Goal: Information Seeking & Learning: Learn about a topic

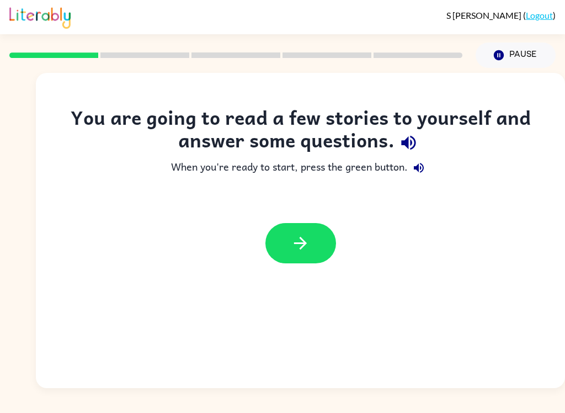
click at [311, 236] on button "button" at bounding box center [300, 243] width 71 height 40
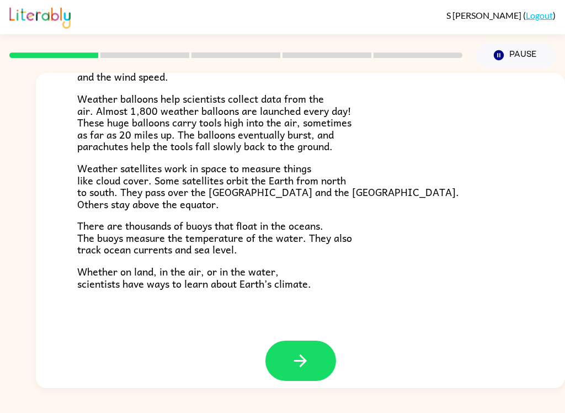
scroll to position [299, 0]
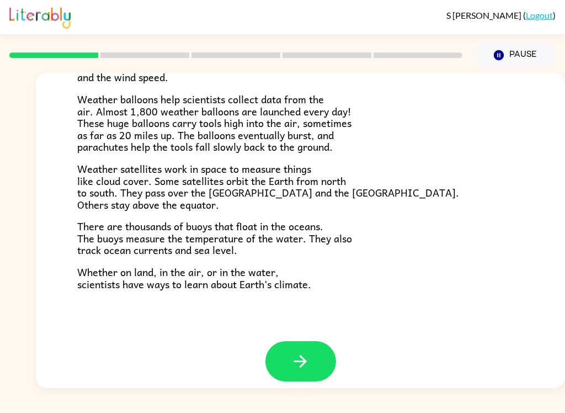
click at [310, 354] on button "button" at bounding box center [300, 361] width 71 height 40
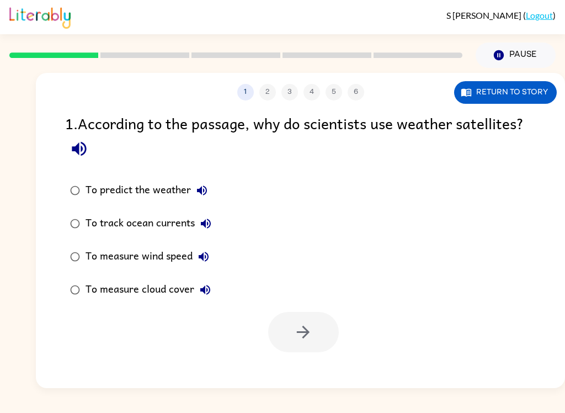
click at [526, 91] on button "Return to story" at bounding box center [505, 92] width 103 height 23
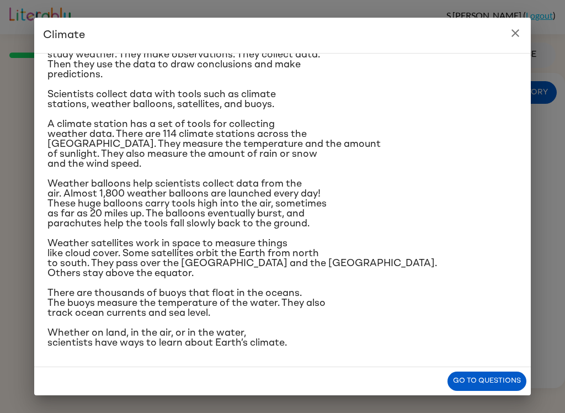
scroll to position [204, 0]
click at [485, 374] on button "Go to questions" at bounding box center [487, 380] width 79 height 19
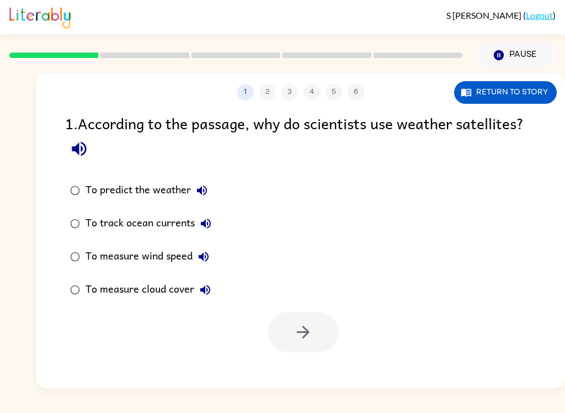
click at [88, 185] on div "To predict the weather" at bounding box center [149, 190] width 127 height 22
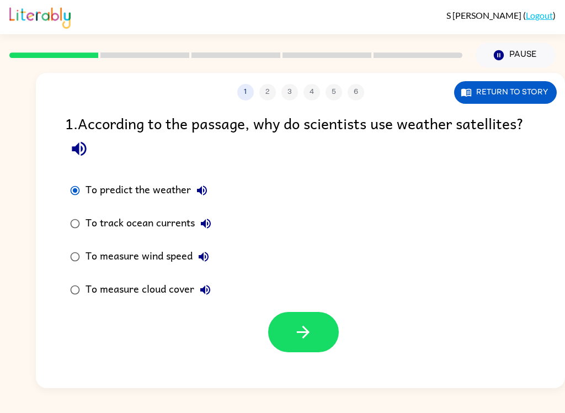
click at [322, 332] on button "button" at bounding box center [303, 332] width 71 height 40
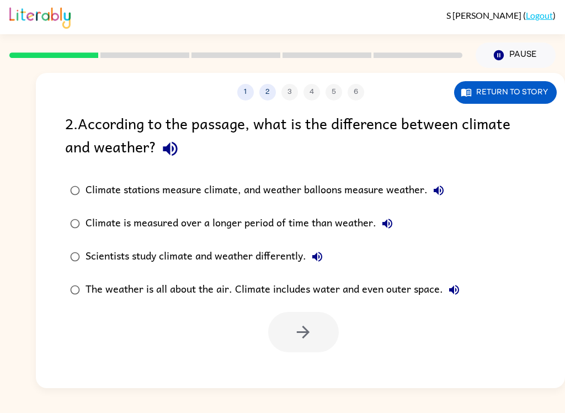
click at [517, 100] on button "Return to story" at bounding box center [505, 92] width 103 height 23
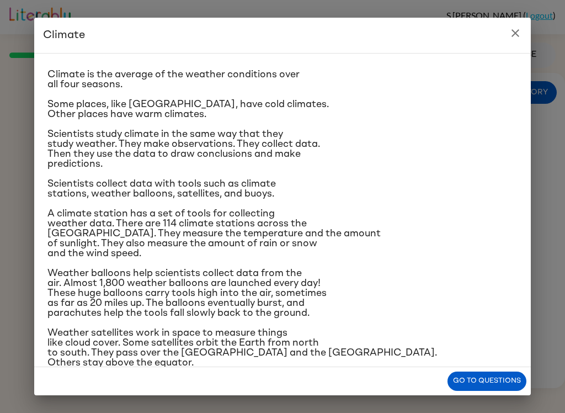
scroll to position [19, 0]
click at [499, 385] on button "Go to questions" at bounding box center [487, 380] width 79 height 19
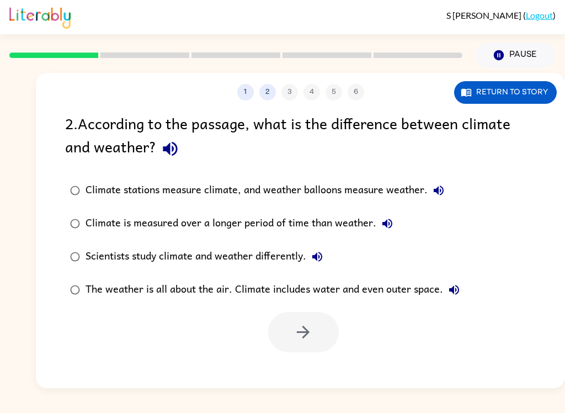
click at [461, 210] on label "Climate is measured over a longer period of time than weather." at bounding box center [265, 223] width 412 height 33
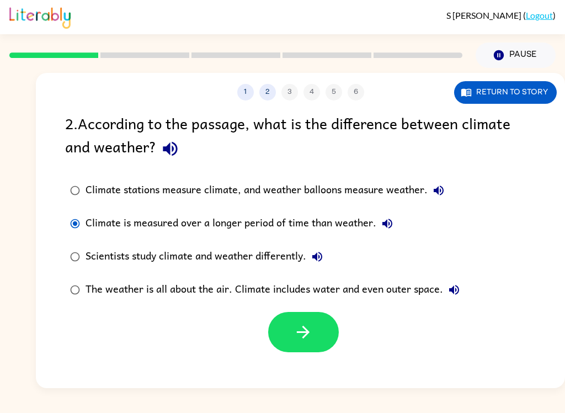
click at [524, 91] on button "Return to story" at bounding box center [505, 92] width 103 height 23
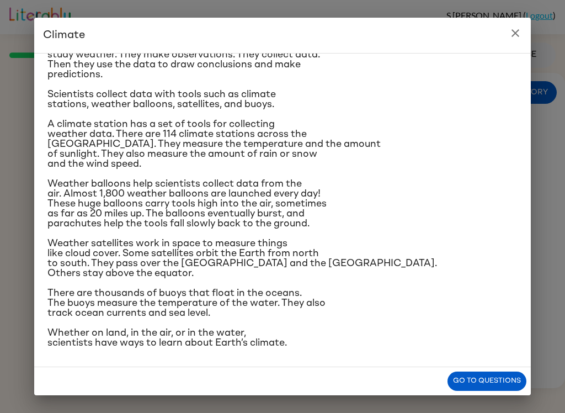
scroll to position [204, 0]
click at [490, 383] on button "Go to questions" at bounding box center [487, 380] width 79 height 19
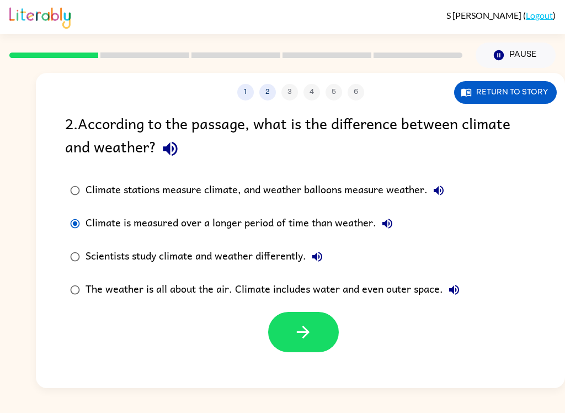
click at [105, 247] on div "Scientists study climate and weather differently." at bounding box center [207, 257] width 243 height 22
click at [281, 364] on div "1 2 3 4 5 6 Return to story 2 . According to the passage, what is the differenc…" at bounding box center [300, 230] width 529 height 315
click at [299, 326] on icon "button" at bounding box center [303, 331] width 19 height 19
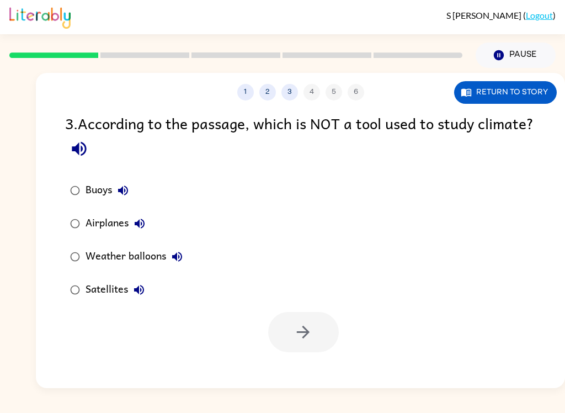
click at [486, 89] on button "Return to story" at bounding box center [505, 92] width 103 height 23
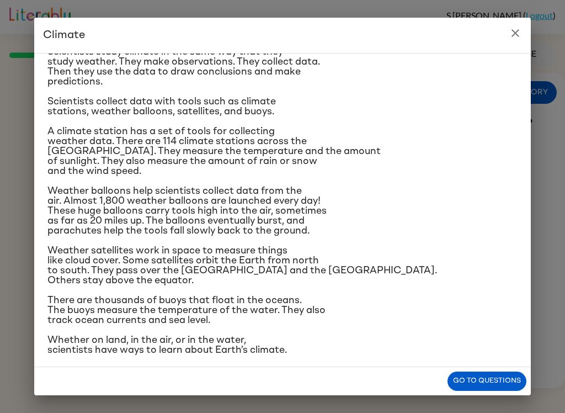
scroll to position [104, 0]
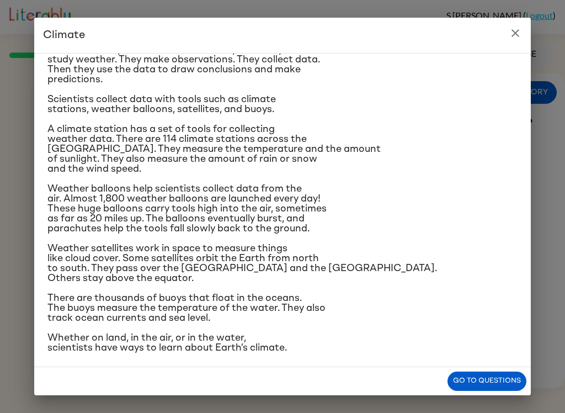
click at [492, 383] on button "Go to questions" at bounding box center [487, 380] width 79 height 19
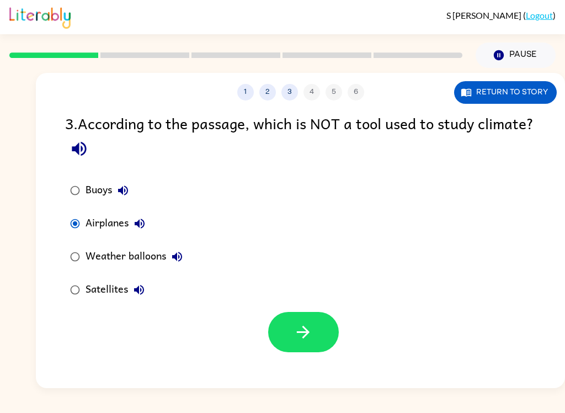
click at [301, 322] on button "button" at bounding box center [303, 332] width 71 height 40
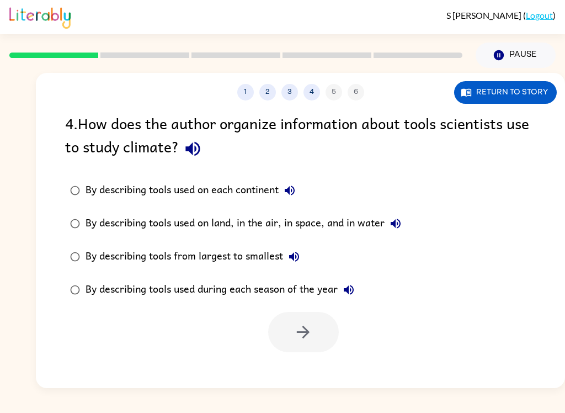
click at [507, 95] on button "Return to story" at bounding box center [505, 92] width 103 height 23
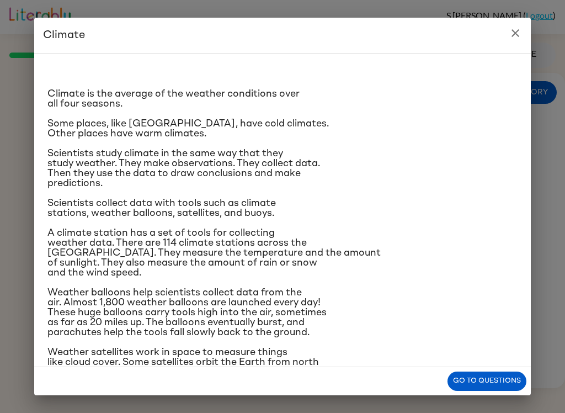
click at [500, 337] on p "Weather balloons help scientists collect data from the air. Almost 1,800 weathe…" at bounding box center [282, 313] width 470 height 50
click at [506, 375] on button "Go to questions" at bounding box center [487, 380] width 79 height 19
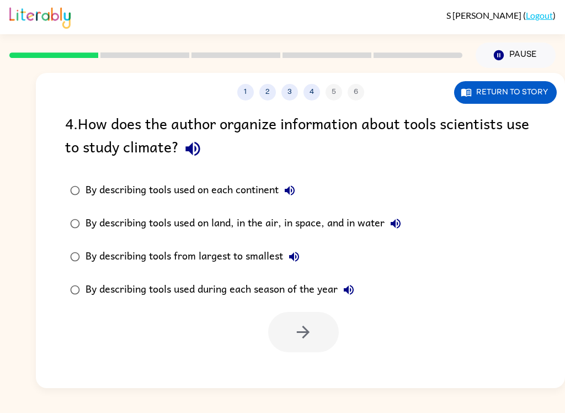
click at [104, 287] on div "By describing tools used during each season of the year" at bounding box center [223, 290] width 274 height 22
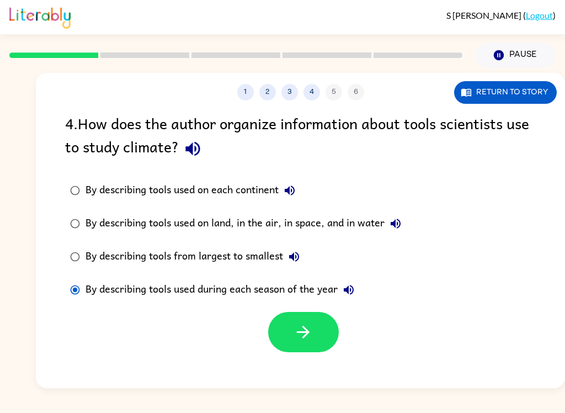
click at [295, 327] on icon "button" at bounding box center [303, 331] width 19 height 19
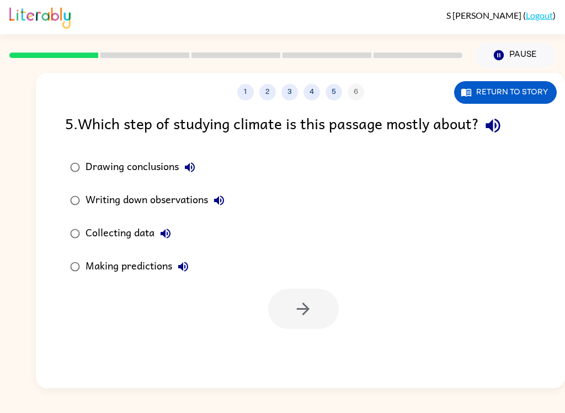
click at [494, 89] on button "Return to story" at bounding box center [505, 92] width 103 height 23
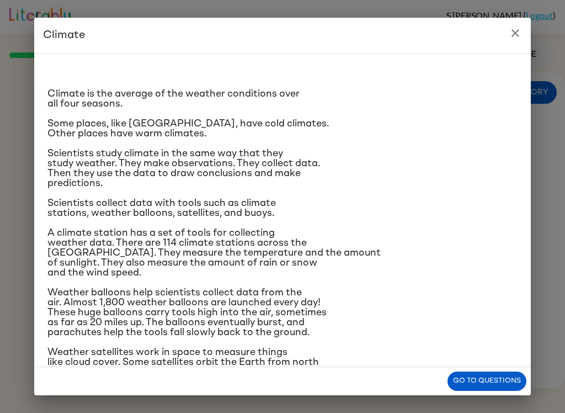
click at [493, 44] on h2 "Climate" at bounding box center [282, 35] width 497 height 35
click at [508, 35] on button "close" at bounding box center [515, 33] width 22 height 22
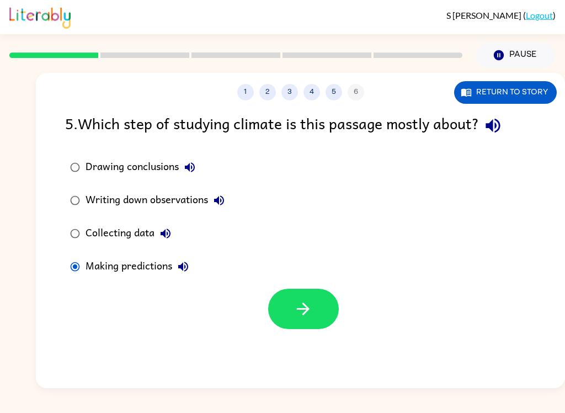
click at [316, 310] on button "button" at bounding box center [303, 309] width 71 height 40
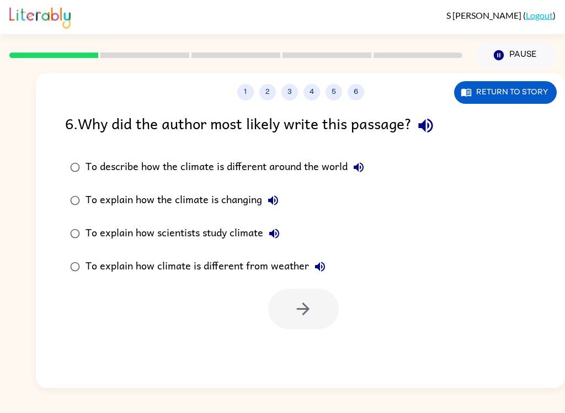
click at [97, 166] on div "To describe how the climate is different around the world" at bounding box center [228, 167] width 284 height 22
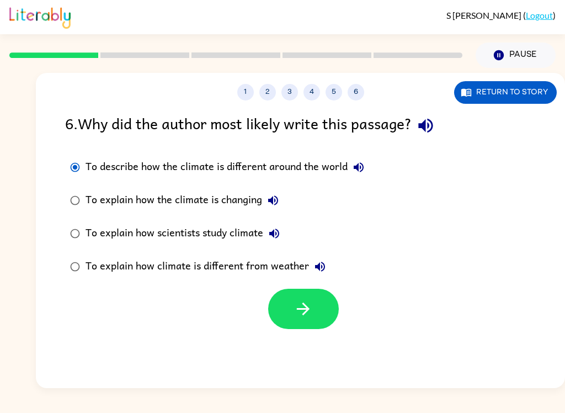
click at [284, 309] on button "button" at bounding box center [303, 309] width 71 height 40
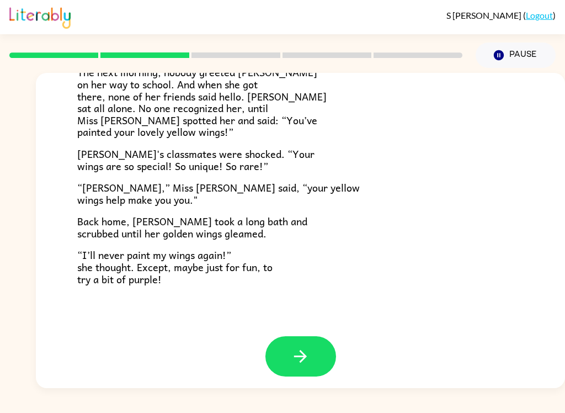
scroll to position [299, 0]
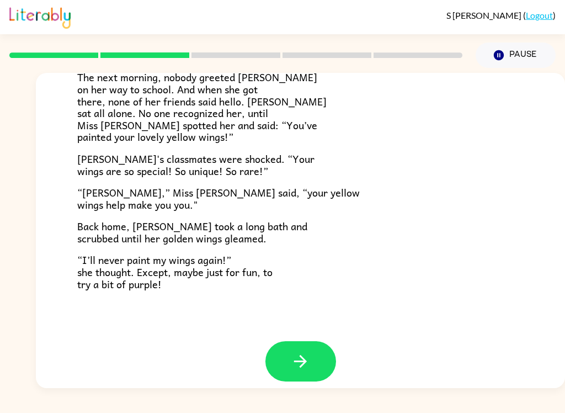
click at [306, 352] on icon "button" at bounding box center [300, 361] width 19 height 19
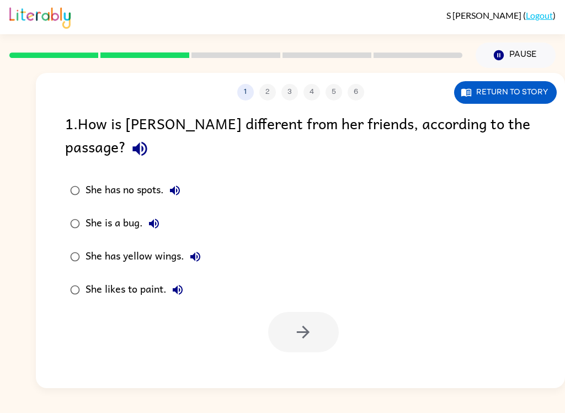
scroll to position [0, 0]
click at [306, 344] on div "1 2 3 4 5 6 Return to story 1 . How is Lily different from her friends, accordi…" at bounding box center [300, 230] width 529 height 315
click at [502, 93] on button "Return to story" at bounding box center [505, 92] width 103 height 23
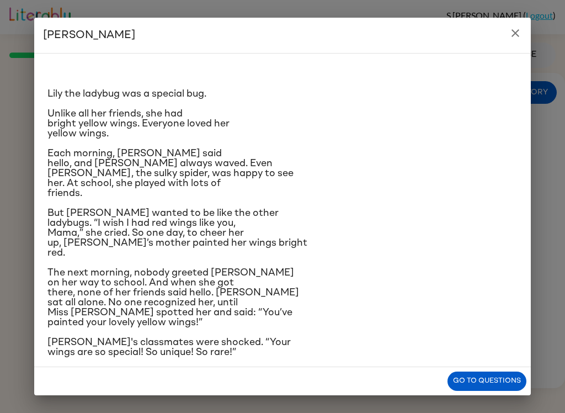
click at [490, 380] on button "Go to questions" at bounding box center [487, 380] width 79 height 19
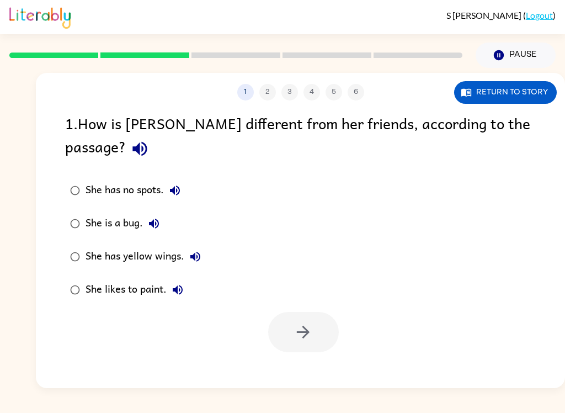
click at [126, 246] on div "She has yellow wings." at bounding box center [146, 257] width 121 height 22
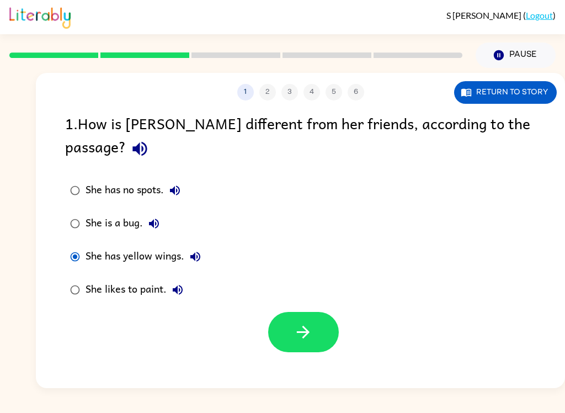
click at [313, 312] on button "button" at bounding box center [303, 332] width 71 height 40
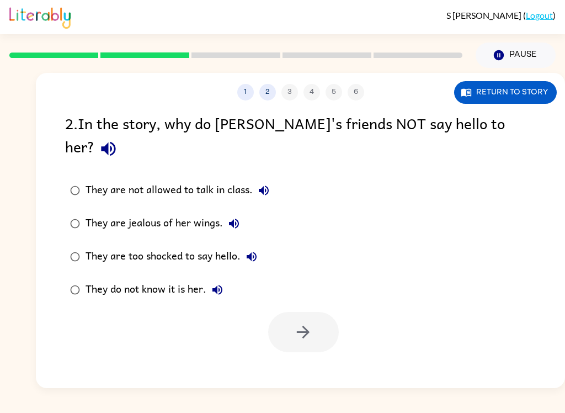
click at [500, 100] on button "Return to story" at bounding box center [505, 92] width 103 height 23
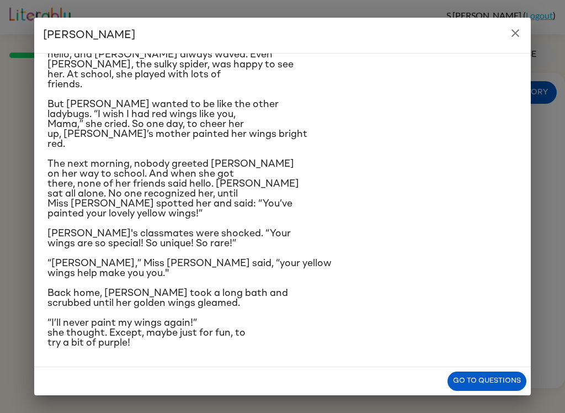
scroll to position [155, 0]
click at [474, 389] on button "Go to questions" at bounding box center [487, 380] width 79 height 19
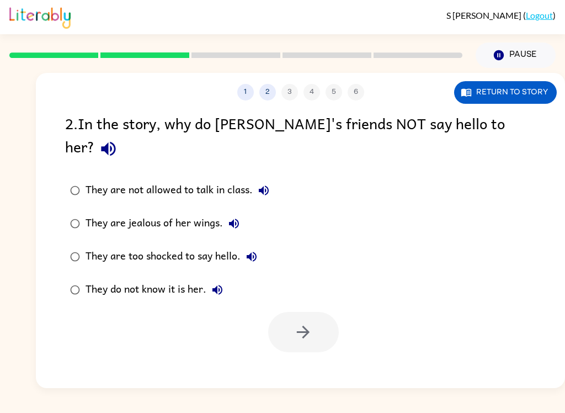
click at [515, 391] on div "S Cussen ( Logout ) Pause Pause 1 2 3 4 5 6 Return to story 2 . In the story, w…" at bounding box center [282, 206] width 565 height 413
click at [522, 401] on div "S Cussen ( Logout ) Pause Pause 1 2 3 4 5 6 Return to story 2 . In the story, w…" at bounding box center [282, 206] width 565 height 413
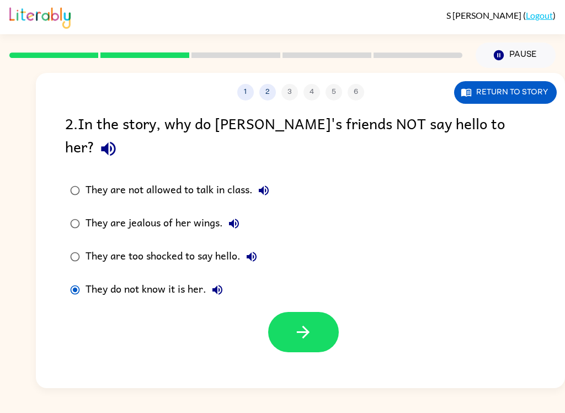
click at [528, 95] on button "Return to story" at bounding box center [505, 92] width 103 height 23
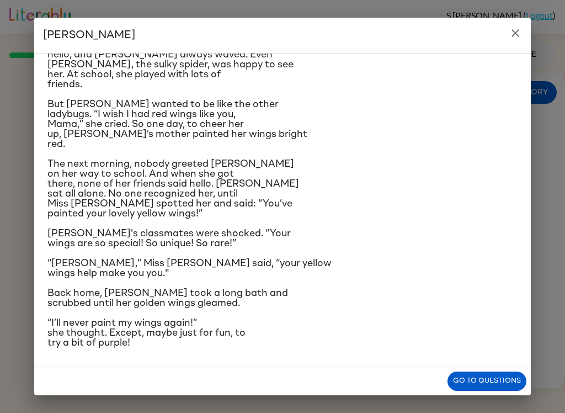
scroll to position [134, 0]
click at [492, 308] on p "Back home, Lily took a long bath and scrubbed until her golden wings gleamed." at bounding box center [282, 298] width 470 height 20
click at [477, 387] on button "Go to questions" at bounding box center [487, 380] width 79 height 19
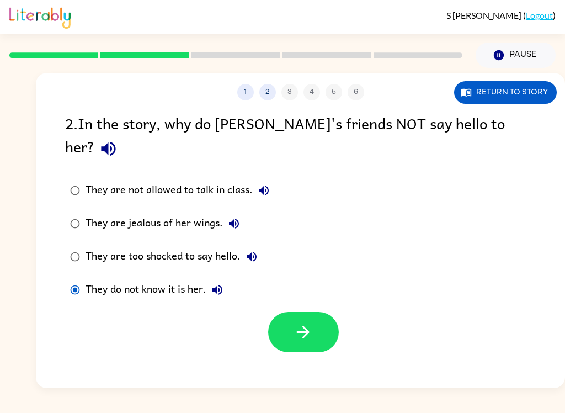
click at [305, 322] on icon "button" at bounding box center [303, 331] width 19 height 19
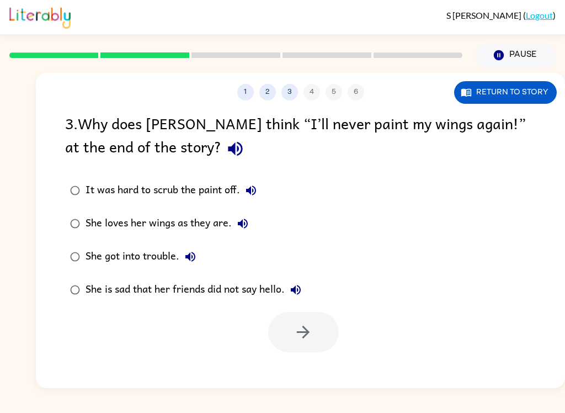
click at [493, 101] on button "Return to story" at bounding box center [505, 92] width 103 height 23
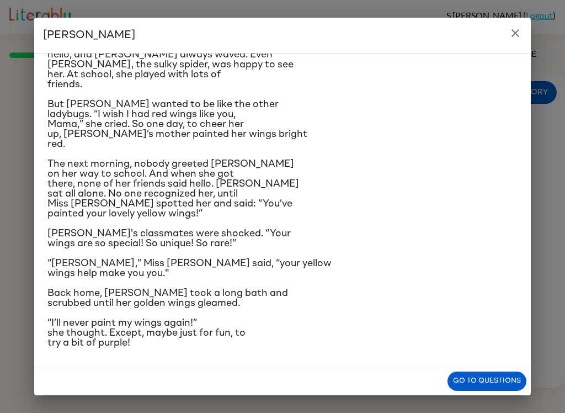
scroll to position [204, 0]
click at [471, 384] on button "Go to questions" at bounding box center [487, 380] width 79 height 19
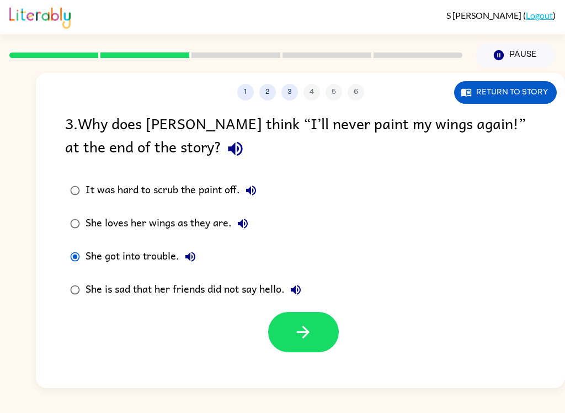
click at [524, 93] on button "Return to story" at bounding box center [505, 92] width 103 height 23
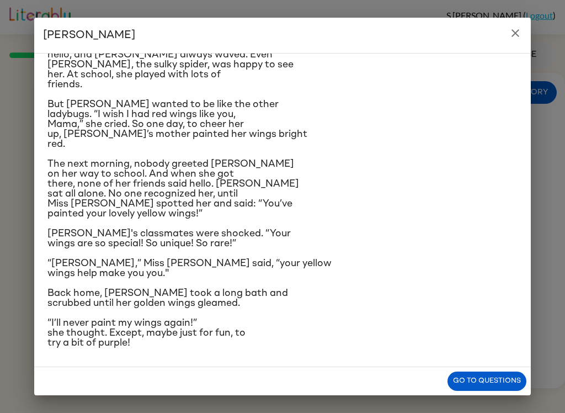
click at [481, 379] on button "Go to questions" at bounding box center [487, 380] width 79 height 19
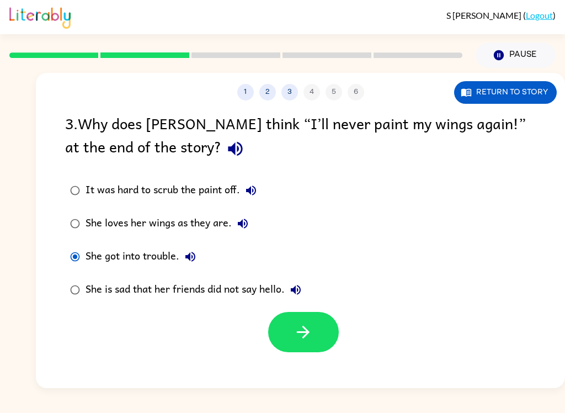
click at [116, 172] on div "3 . Why does Lily think “I’ll never paint my wings again!” at the end of the st…" at bounding box center [300, 231] width 529 height 241
click at [108, 180] on label "It was hard to scrub the paint off." at bounding box center [185, 190] width 253 height 33
click at [314, 337] on button "button" at bounding box center [303, 332] width 71 height 40
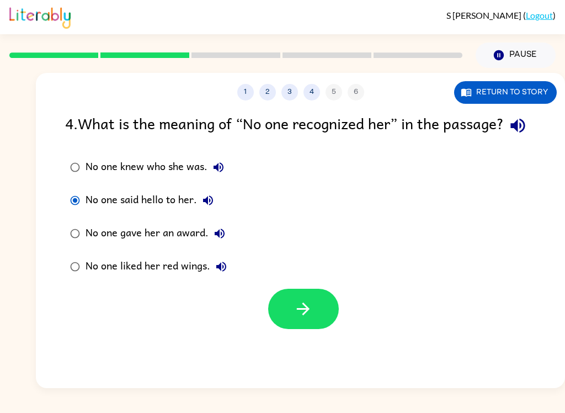
click at [308, 315] on icon "button" at bounding box center [303, 308] width 13 height 13
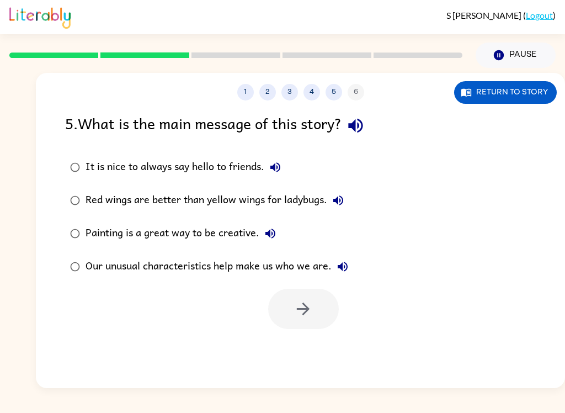
click at [299, 276] on div "Our unusual characteristics help make us who we are." at bounding box center [220, 267] width 268 height 22
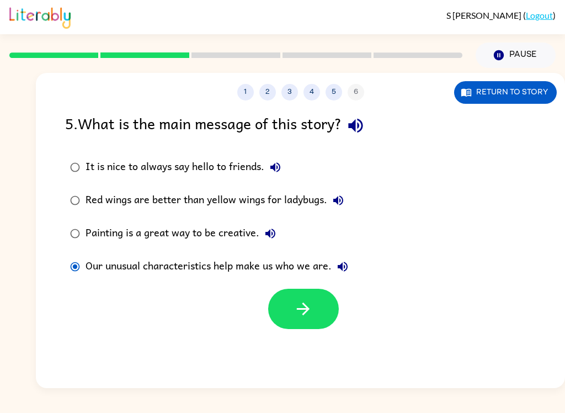
click at [310, 318] on icon "button" at bounding box center [303, 308] width 19 height 19
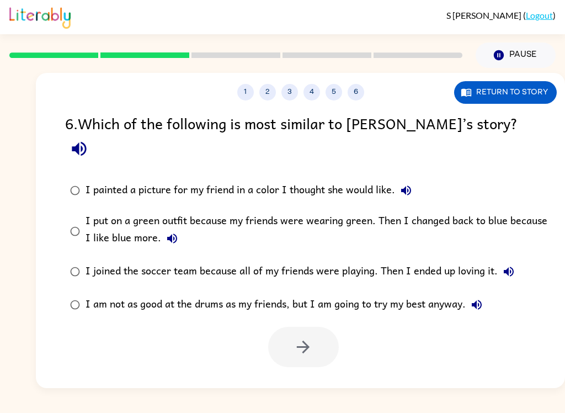
click at [105, 145] on div "6 . Which of the following is most similar to Lily’s story? I painted a picture…" at bounding box center [300, 239] width 529 height 256
click at [318, 331] on button "button" at bounding box center [303, 347] width 71 height 40
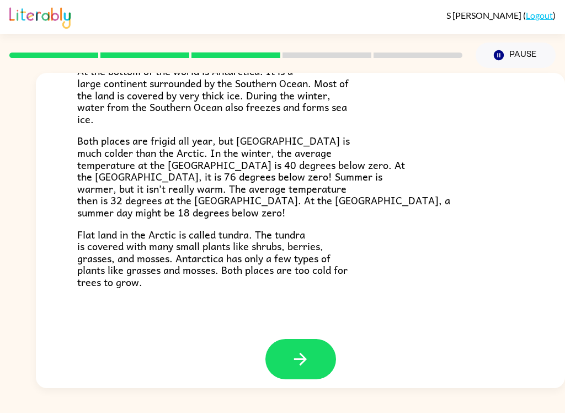
scroll to position [224, 0]
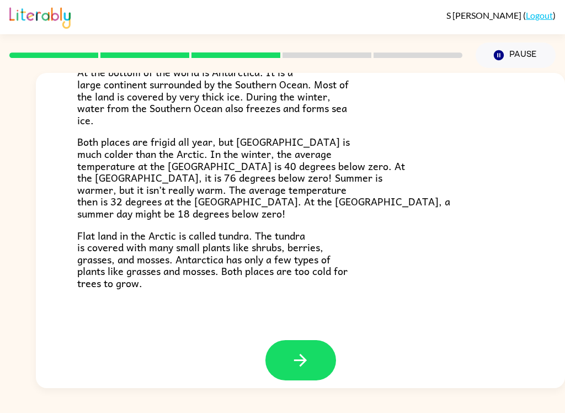
click at [285, 343] on button "button" at bounding box center [300, 360] width 71 height 40
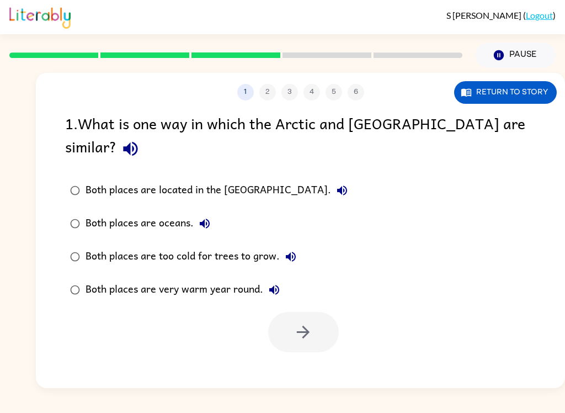
click at [285, 343] on div "1 2 3 4 5 6 Return to story 1 . What is one way in which the Arctic and Antarct…" at bounding box center [300, 230] width 529 height 315
click at [281, 357] on div "1 2 3 4 5 6 Return to story 1 . What is one way in which the Arctic and Antarct…" at bounding box center [300, 230] width 529 height 315
click at [494, 94] on button "Return to story" at bounding box center [505, 92] width 103 height 23
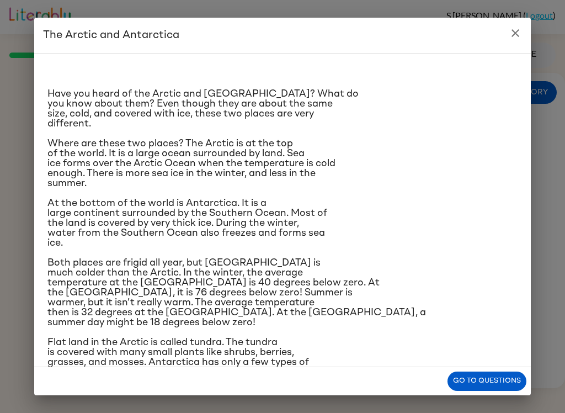
click at [494, 380] on button "Go to questions" at bounding box center [487, 380] width 79 height 19
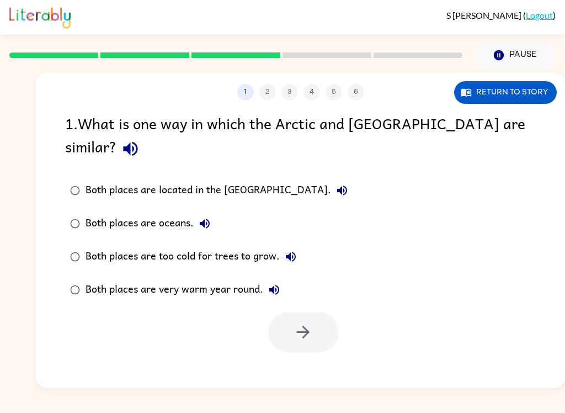
click at [512, 92] on button "Return to story" at bounding box center [505, 92] width 103 height 23
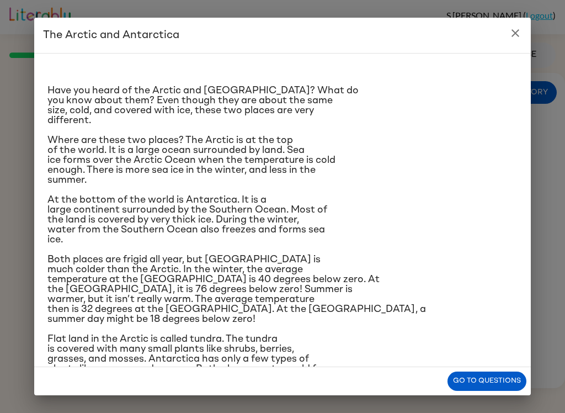
scroll to position [9, 0]
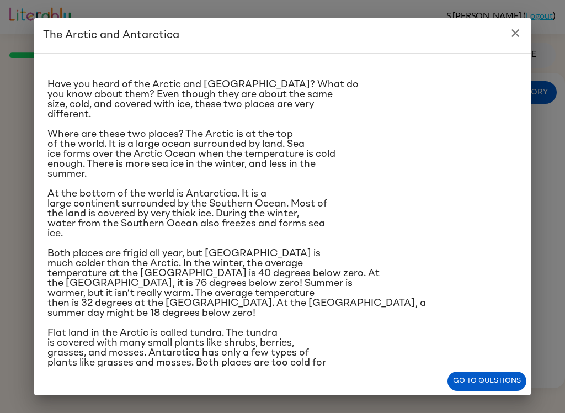
click at [474, 376] on button "Go to questions" at bounding box center [487, 380] width 79 height 19
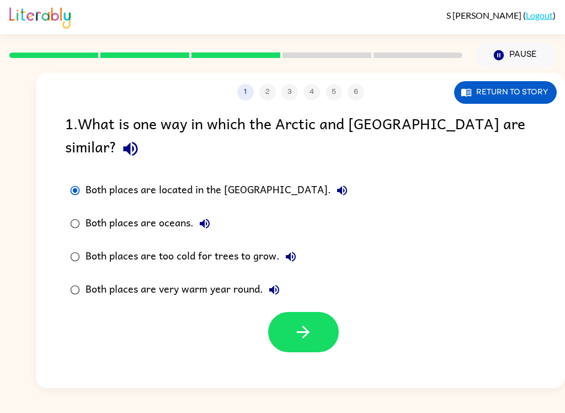
click at [244, 246] on div "Both places are too cold for trees to grow." at bounding box center [194, 257] width 216 height 22
click at [305, 322] on icon "button" at bounding box center [303, 331] width 19 height 19
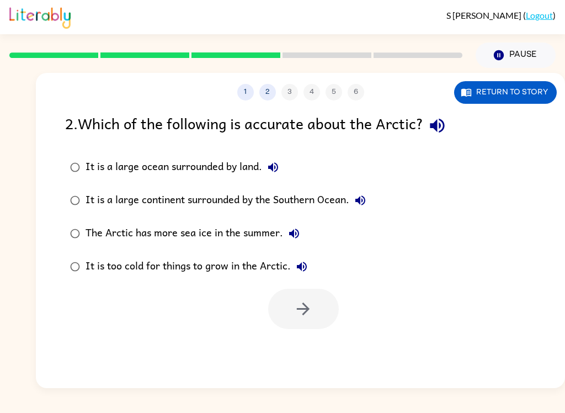
click at [519, 99] on button "Return to story" at bounding box center [505, 92] width 103 height 23
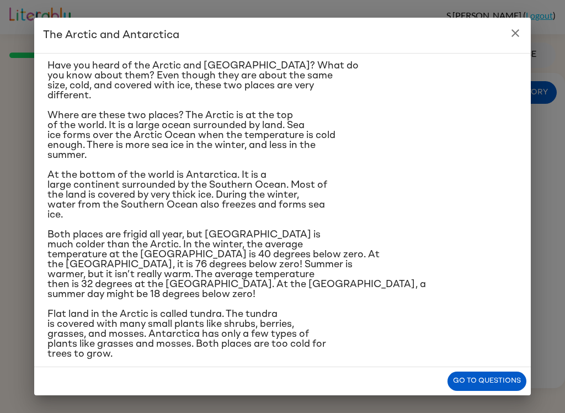
scroll to position [29, 0]
click at [482, 379] on button "Go to questions" at bounding box center [487, 380] width 79 height 19
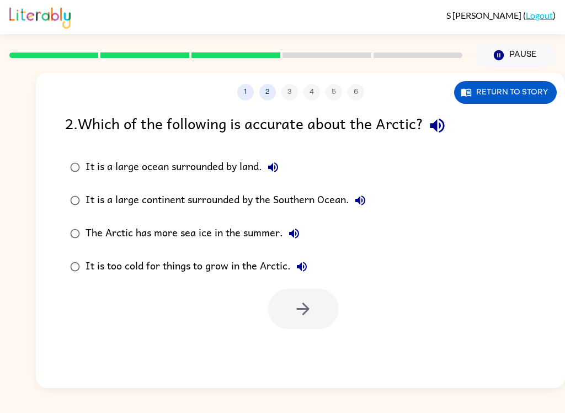
click at [160, 275] on div "It is too cold for things to grow in the Arctic." at bounding box center [199, 267] width 227 height 22
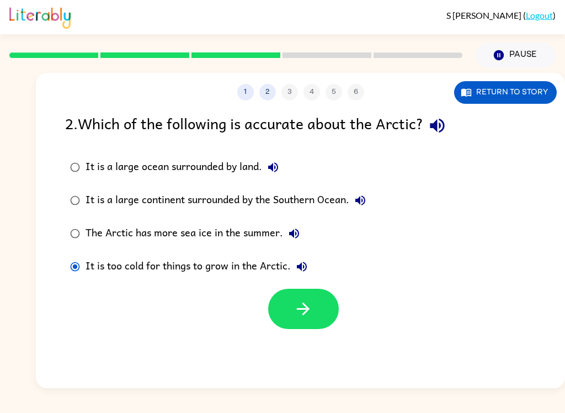
click at [304, 308] on icon "button" at bounding box center [303, 308] width 19 height 19
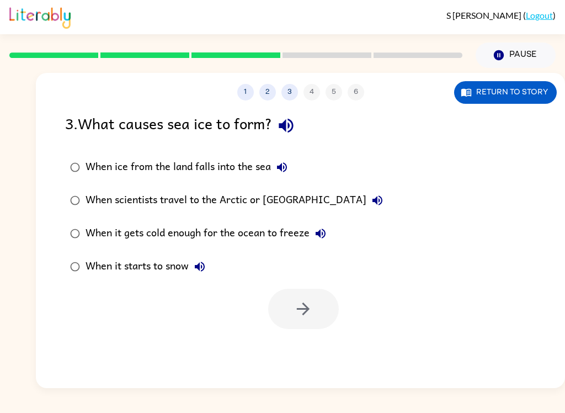
click at [522, 89] on button "Return to story" at bounding box center [505, 92] width 103 height 23
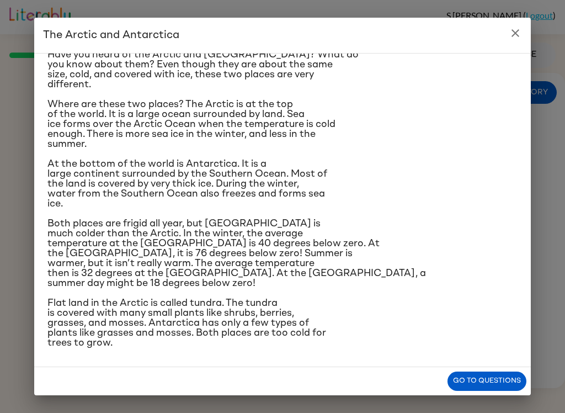
scroll to position [62, 0]
click at [479, 377] on button "Go to questions" at bounding box center [487, 380] width 79 height 19
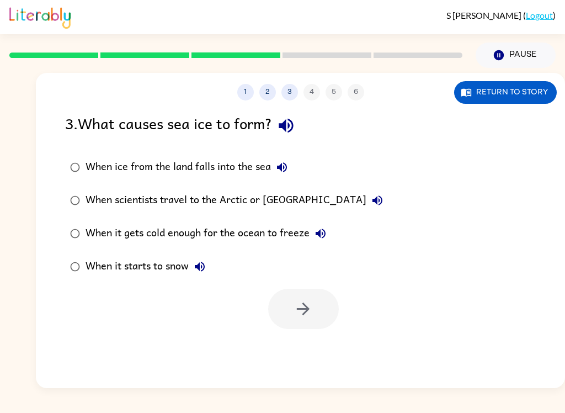
click at [135, 240] on div "When it gets cold enough for the ocean to freeze" at bounding box center [209, 233] width 246 height 22
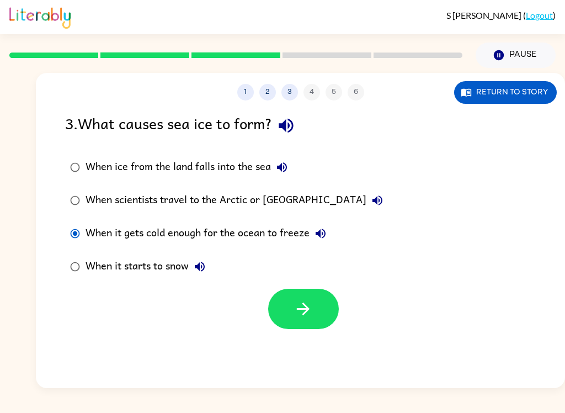
click at [284, 315] on button "button" at bounding box center [303, 309] width 71 height 40
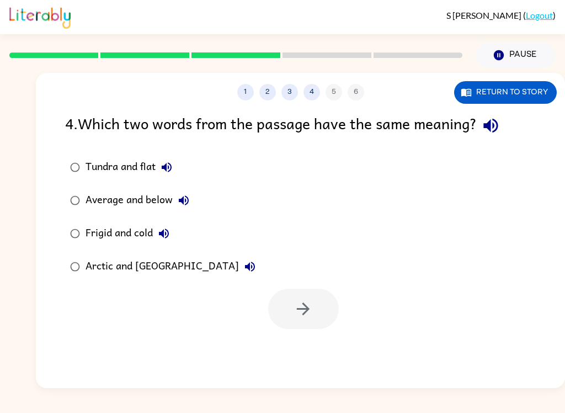
click at [136, 230] on div "Frigid and cold" at bounding box center [130, 233] width 89 height 22
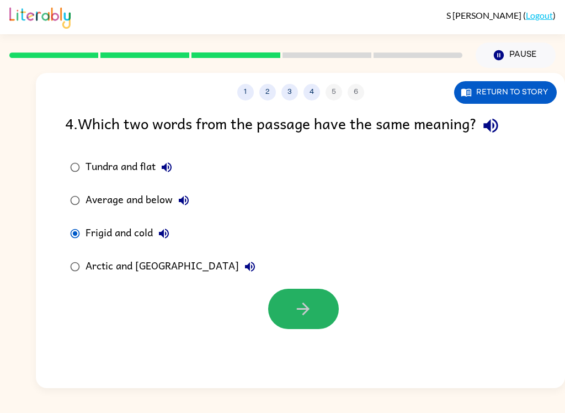
click at [311, 317] on icon "button" at bounding box center [303, 308] width 19 height 19
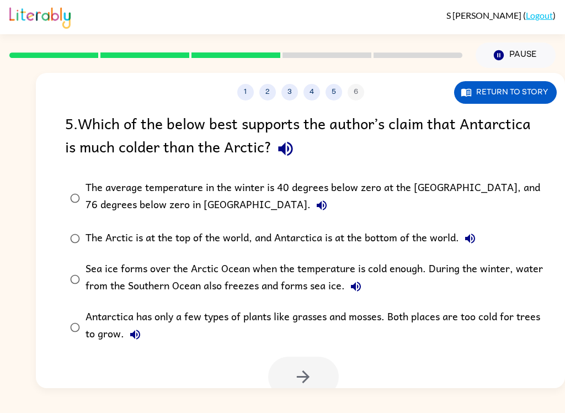
click at [211, 277] on div "Sea ice forms over the Arctic Ocean when the temperature is cold enough. During…" at bounding box center [318, 278] width 465 height 37
click at [310, 351] on label "Antarctica has only a few types of plants like grasses and mosses. Both places …" at bounding box center [307, 327] width 497 height 48
click at [223, 274] on div "Sea ice forms over the Arctic Ocean when the temperature is cold enough. During…" at bounding box center [318, 278] width 465 height 37
click at [231, 283] on div "Sea ice forms over the Arctic Ocean when the temperature is cold enough. During…" at bounding box center [318, 278] width 465 height 37
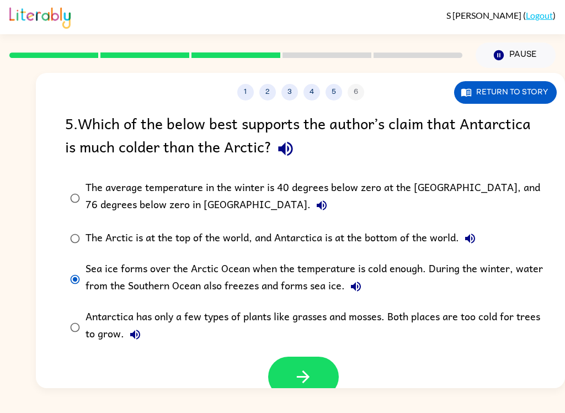
click at [234, 274] on div "Sea ice forms over the Arctic Ocean when the temperature is cold enough. During…" at bounding box center [318, 278] width 465 height 37
click at [233, 274] on div "Sea ice forms over the Arctic Ocean when the temperature is cold enough. During…" at bounding box center [318, 278] width 465 height 37
click at [295, 360] on button "button" at bounding box center [303, 377] width 71 height 40
click at [295, 360] on div "1 2 3 4 5 6 Return to story 5 . Which of the below best supports the author’s c…" at bounding box center [300, 230] width 529 height 315
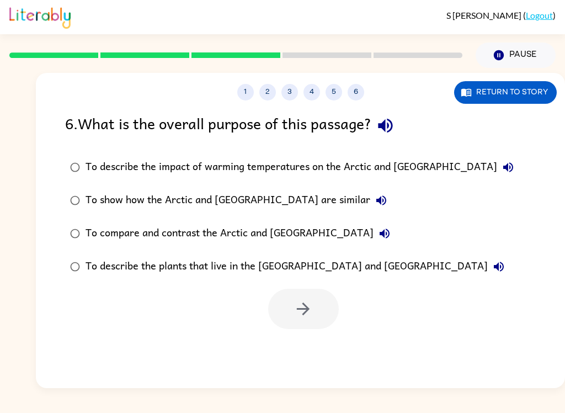
click at [517, 86] on button "Return to story" at bounding box center [505, 92] width 103 height 23
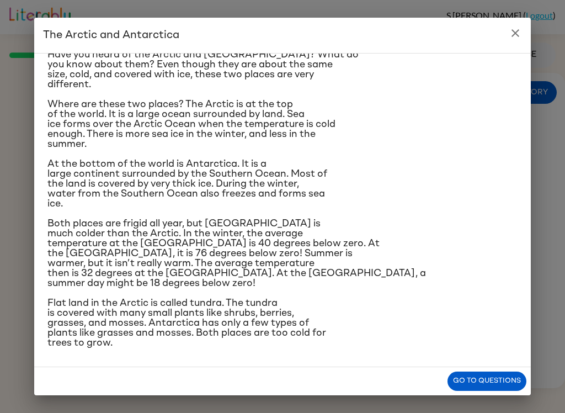
scroll to position [125, 0]
click at [490, 382] on button "Go to questions" at bounding box center [487, 380] width 79 height 19
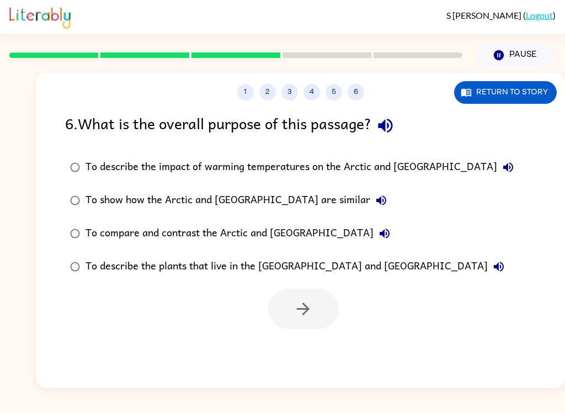
click at [200, 265] on div "To describe the plants that live in the Arctic and Antarctica" at bounding box center [298, 267] width 424 height 22
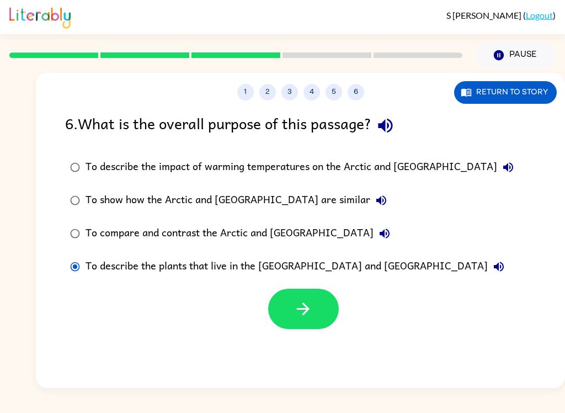
click at [245, 244] on div "To compare and contrast the Arctic and Antarctica" at bounding box center [241, 233] width 310 height 22
click at [289, 319] on button "button" at bounding box center [303, 309] width 71 height 40
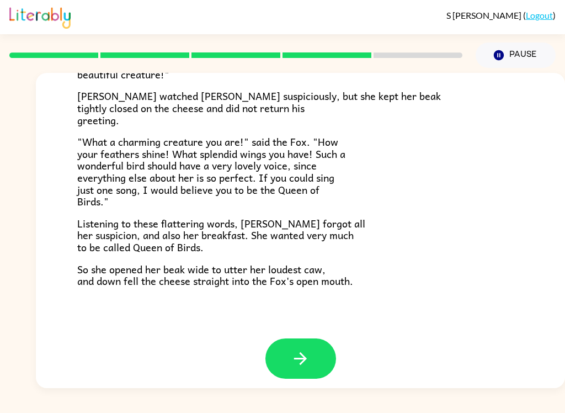
scroll to position [209, 0]
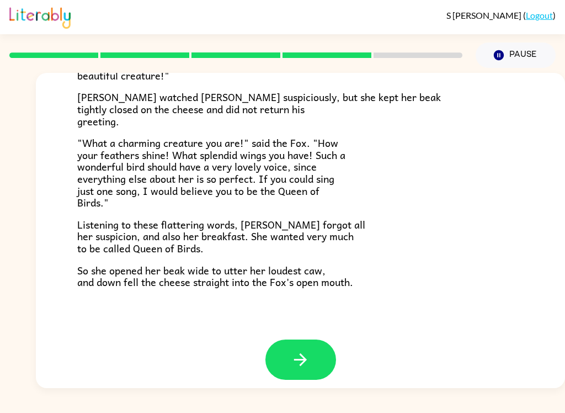
click at [299, 408] on div "S Cussen ( Logout ) Pause Pause The Fox and the Crow One bright morning as Fox …" at bounding box center [282, 206] width 565 height 413
click at [307, 353] on icon "button" at bounding box center [300, 359] width 19 height 19
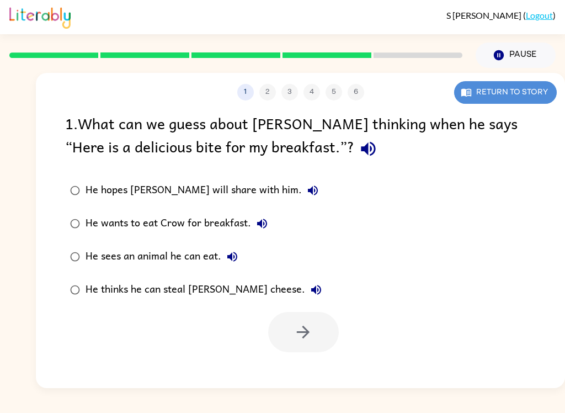
click at [485, 102] on button "Return to story" at bounding box center [505, 92] width 103 height 23
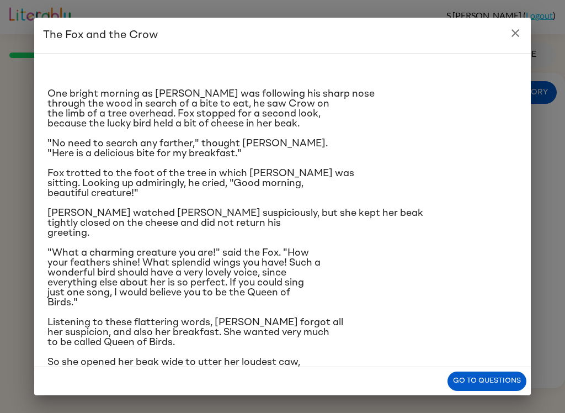
click at [482, 379] on button "Go to questions" at bounding box center [487, 380] width 79 height 19
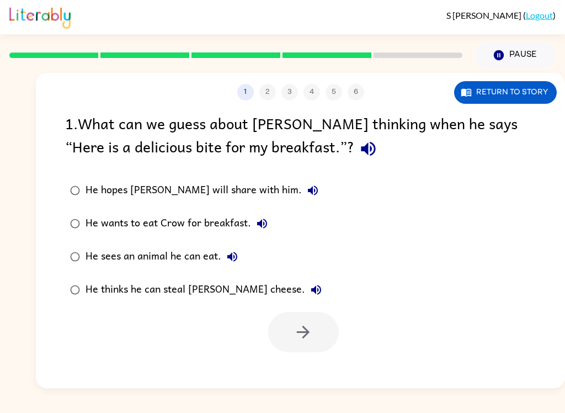
click at [524, 100] on button "Return to story" at bounding box center [505, 92] width 103 height 23
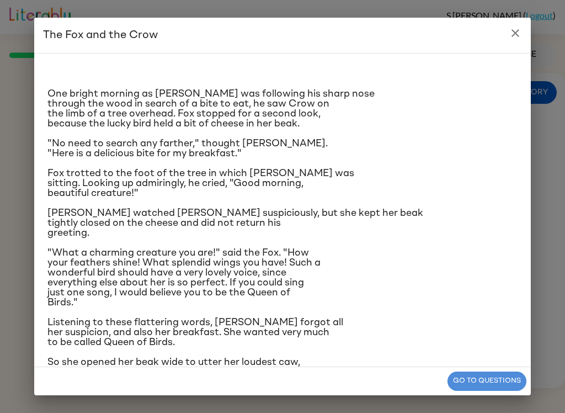
click at [501, 375] on button "Go to questions" at bounding box center [487, 380] width 79 height 19
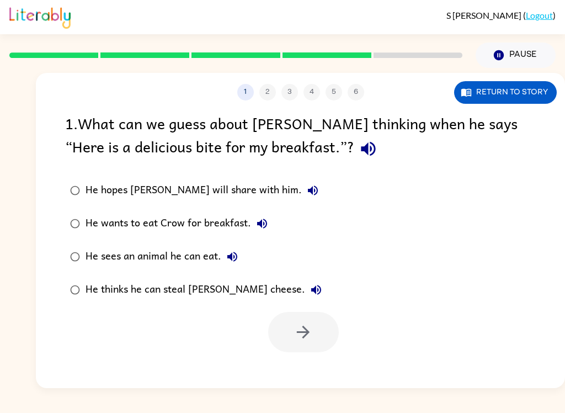
click at [209, 286] on div "He thinks he can steal Crow’s cheese." at bounding box center [207, 290] width 242 height 22
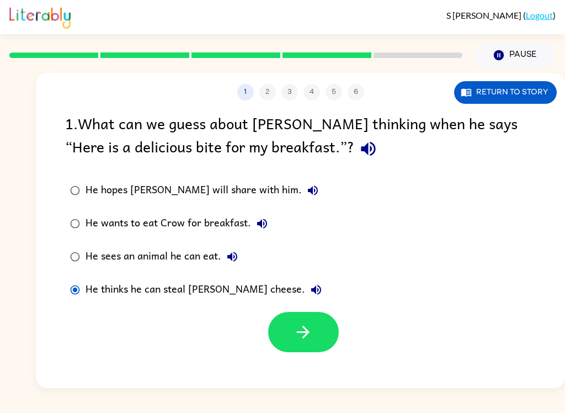
click at [283, 351] on button "button" at bounding box center [303, 332] width 71 height 40
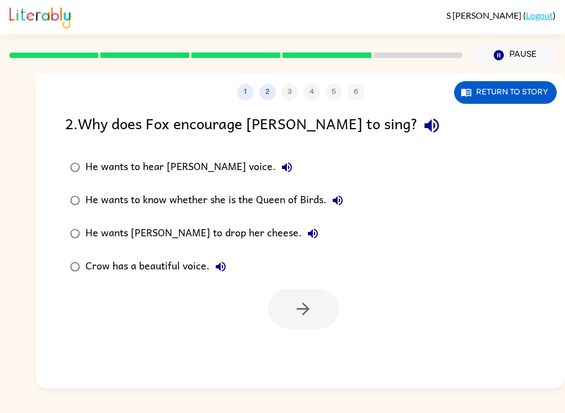
click at [519, 97] on button "Return to story" at bounding box center [505, 92] width 103 height 23
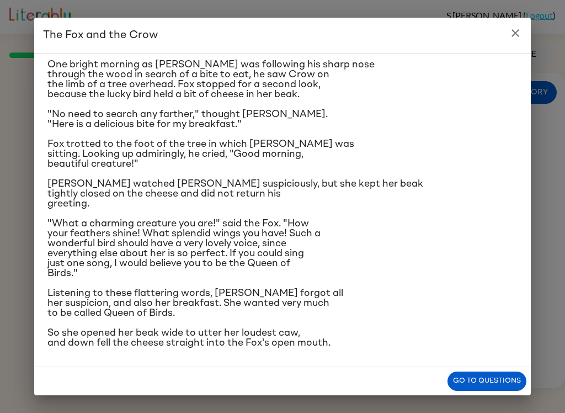
scroll to position [105, 0]
click at [489, 375] on button "Go to questions" at bounding box center [487, 380] width 79 height 19
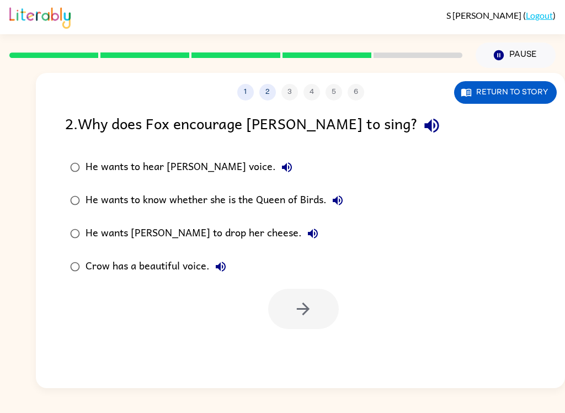
click at [176, 166] on div "He wants to hear Crow's voice." at bounding box center [192, 167] width 212 height 22
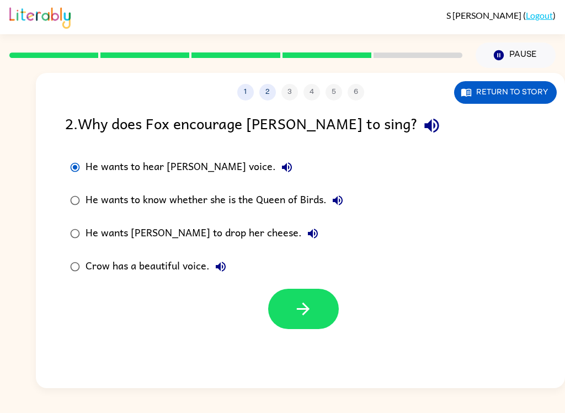
click at [237, 198] on div "He wants to know whether she is the Queen of Birds." at bounding box center [217, 200] width 263 height 22
click at [99, 230] on div "He wants Crow to drop her cheese." at bounding box center [205, 233] width 238 height 22
click at [299, 316] on icon "button" at bounding box center [303, 308] width 19 height 19
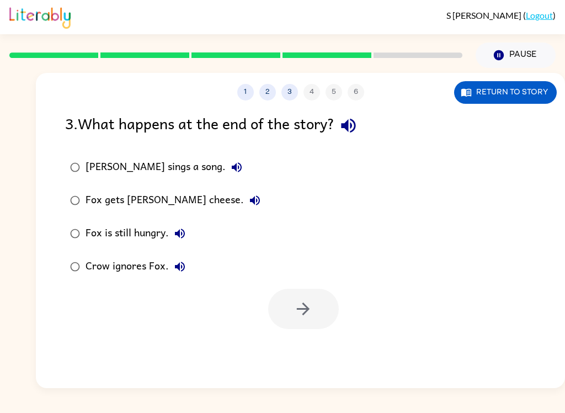
click at [522, 101] on button "Return to story" at bounding box center [505, 92] width 103 height 23
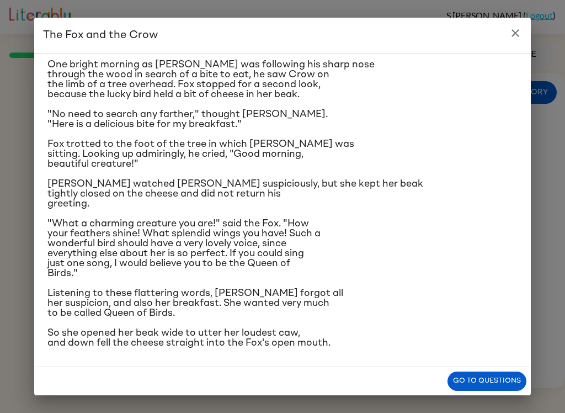
click at [492, 376] on button "Go to questions" at bounding box center [487, 380] width 79 height 19
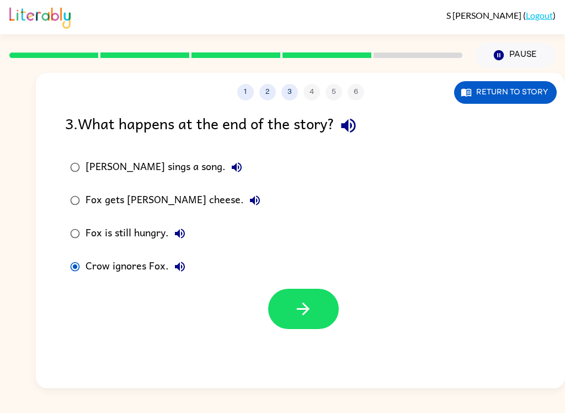
click at [325, 308] on button "button" at bounding box center [303, 309] width 71 height 40
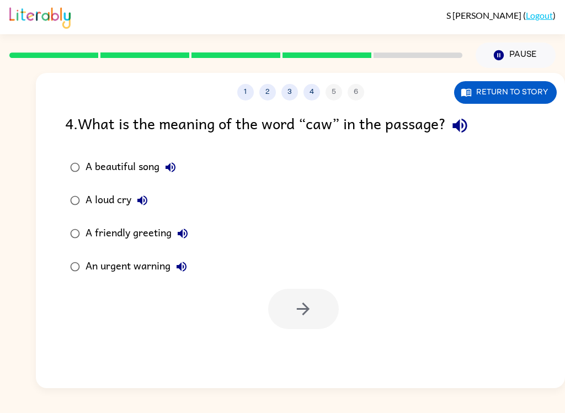
click at [124, 177] on div "A beautiful song" at bounding box center [134, 167] width 96 height 22
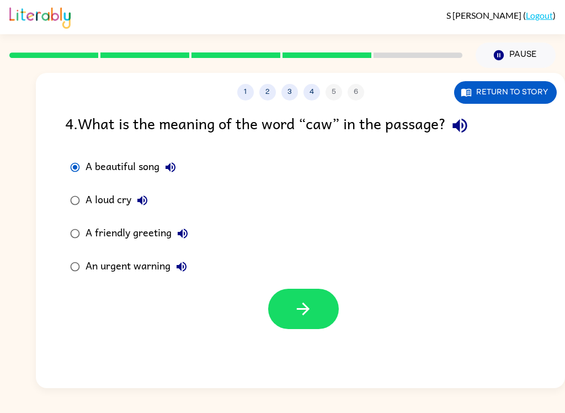
click at [123, 176] on div "A beautiful song" at bounding box center [134, 167] width 96 height 22
click at [307, 312] on icon "button" at bounding box center [303, 308] width 13 height 13
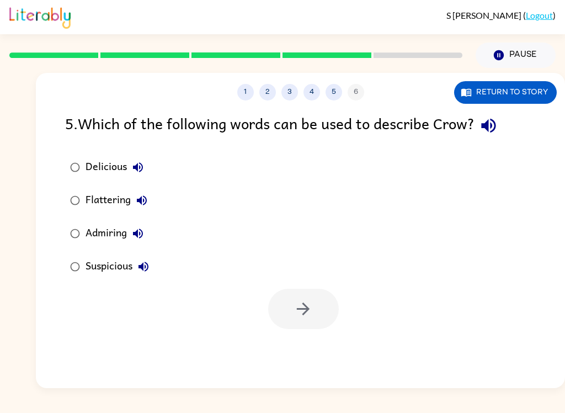
click at [115, 272] on div "Suspicious" at bounding box center [120, 267] width 69 height 22
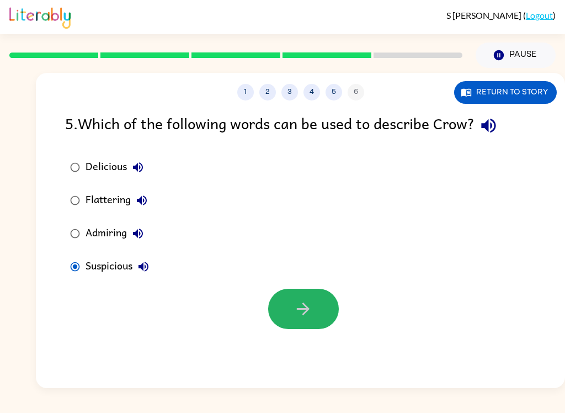
click at [338, 308] on button "button" at bounding box center [303, 309] width 71 height 40
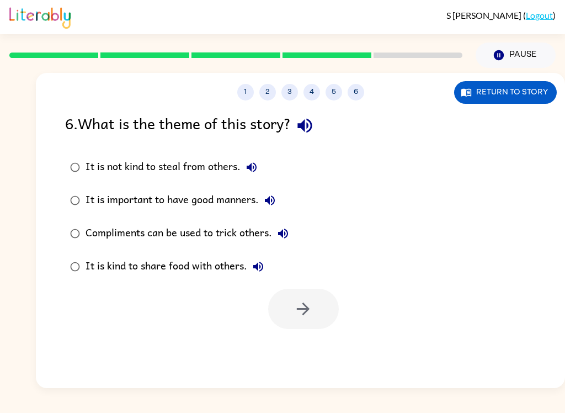
click at [95, 169] on div "It is not kind to steal from others." at bounding box center [174, 167] width 177 height 22
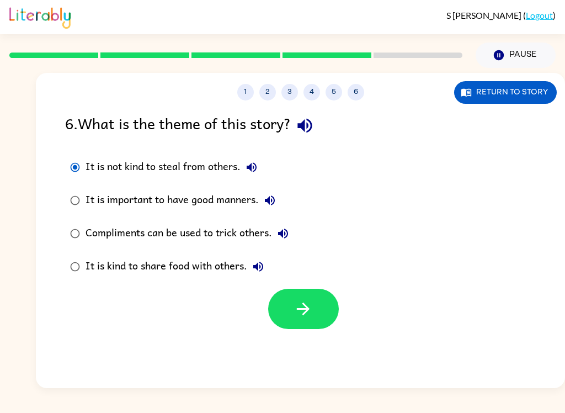
click at [109, 190] on div "It is important to have good manners." at bounding box center [183, 200] width 195 height 22
click at [158, 217] on label "It is important to have good manners." at bounding box center [179, 200] width 241 height 33
click at [148, 227] on div "Compliments can be used to trick others." at bounding box center [190, 233] width 209 height 22
click at [125, 246] on label "Compliments can be used to trick others." at bounding box center [179, 233] width 241 height 33
click at [166, 263] on div "It is kind to share food with others." at bounding box center [178, 267] width 184 height 22
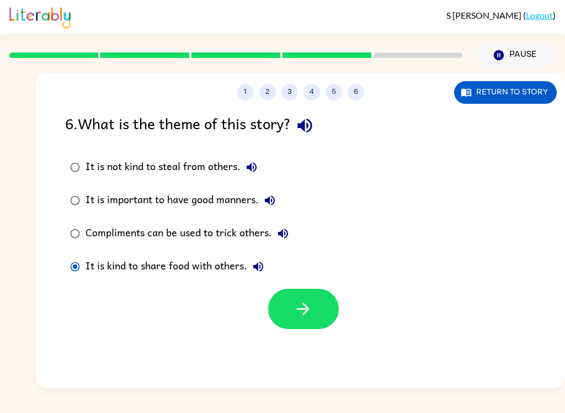
click at [312, 310] on icon "button" at bounding box center [303, 308] width 19 height 19
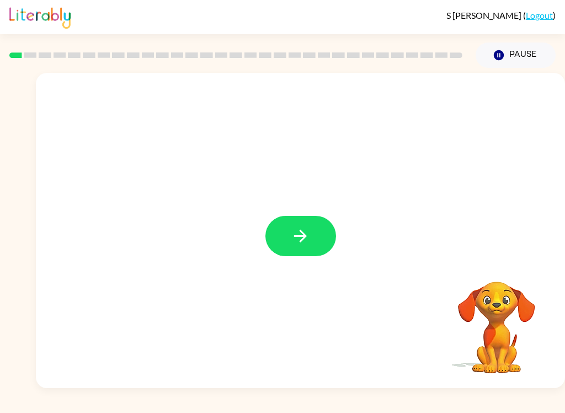
click at [291, 242] on icon "button" at bounding box center [300, 235] width 19 height 19
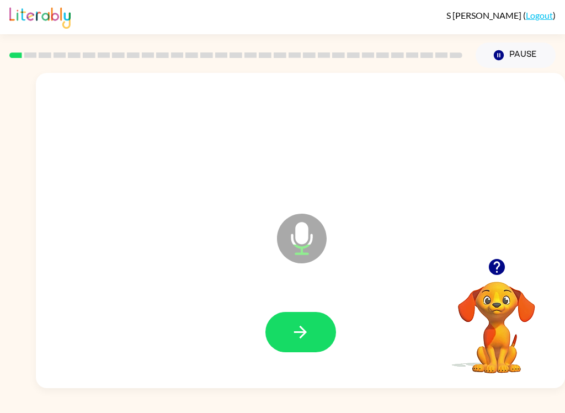
click at [316, 332] on button "button" at bounding box center [300, 332] width 71 height 40
click at [296, 341] on icon "button" at bounding box center [300, 331] width 19 height 19
click at [295, 327] on icon "button" at bounding box center [300, 331] width 19 height 19
click at [304, 324] on icon "button" at bounding box center [300, 331] width 19 height 19
click at [307, 326] on icon "button" at bounding box center [300, 331] width 19 height 19
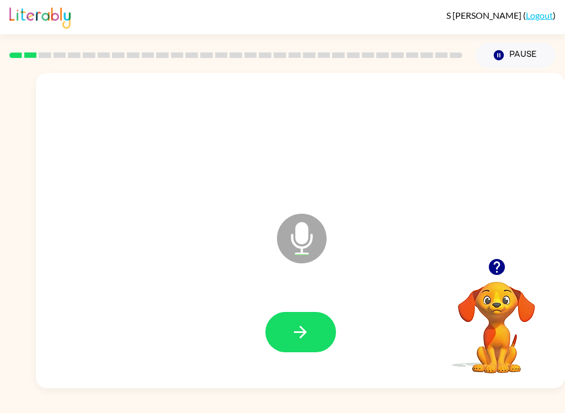
click at [303, 332] on icon "button" at bounding box center [300, 332] width 13 height 13
click at [313, 335] on button "button" at bounding box center [300, 332] width 71 height 40
click at [304, 329] on icon "button" at bounding box center [300, 332] width 13 height 13
click at [316, 309] on div at bounding box center [300, 332] width 507 height 91
click at [305, 338] on icon "button" at bounding box center [300, 331] width 19 height 19
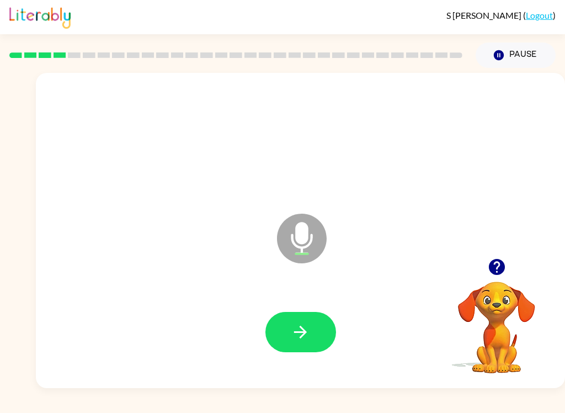
click at [304, 331] on icon "button" at bounding box center [300, 331] width 19 height 19
click at [299, 334] on icon "button" at bounding box center [300, 331] width 19 height 19
click at [487, 272] on icon "button" at bounding box center [496, 266] width 19 height 19
click at [299, 330] on icon "button" at bounding box center [300, 331] width 19 height 19
click at [315, 328] on button "button" at bounding box center [300, 332] width 71 height 40
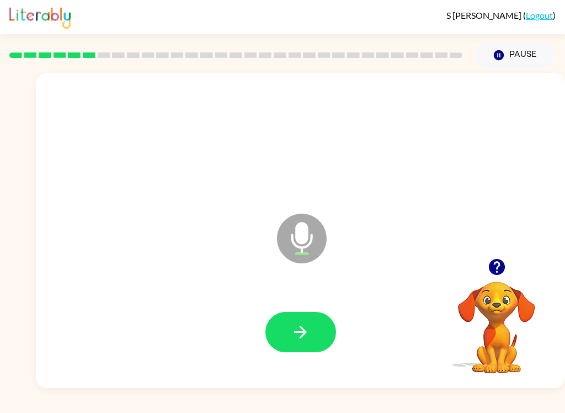
click at [307, 323] on icon "button" at bounding box center [300, 331] width 19 height 19
click at [311, 332] on button "button" at bounding box center [300, 332] width 71 height 40
click at [306, 332] on icon "button" at bounding box center [300, 332] width 13 height 13
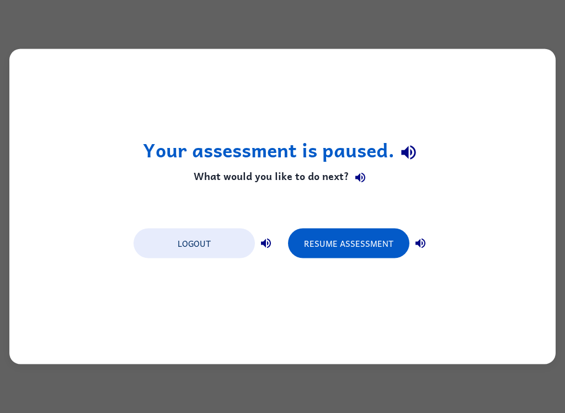
click at [349, 246] on button "Resume Assessment" at bounding box center [348, 243] width 121 height 30
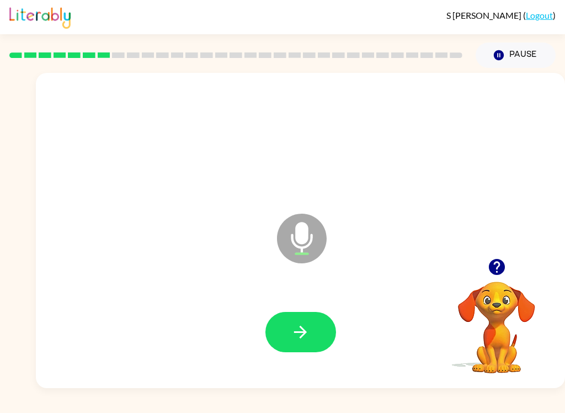
click at [291, 329] on icon "button" at bounding box center [300, 331] width 19 height 19
click at [286, 327] on button "button" at bounding box center [300, 332] width 71 height 40
click at [309, 328] on icon "button" at bounding box center [300, 331] width 19 height 19
click at [498, 271] on icon "button" at bounding box center [496, 267] width 16 height 16
click at [305, 339] on icon "button" at bounding box center [300, 331] width 19 height 19
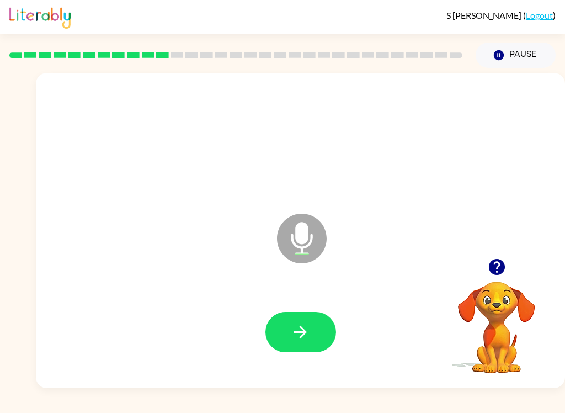
click at [313, 324] on button "button" at bounding box center [300, 332] width 71 height 40
click at [497, 273] on icon "button" at bounding box center [496, 267] width 16 height 16
click at [322, 327] on button "button" at bounding box center [300, 332] width 71 height 40
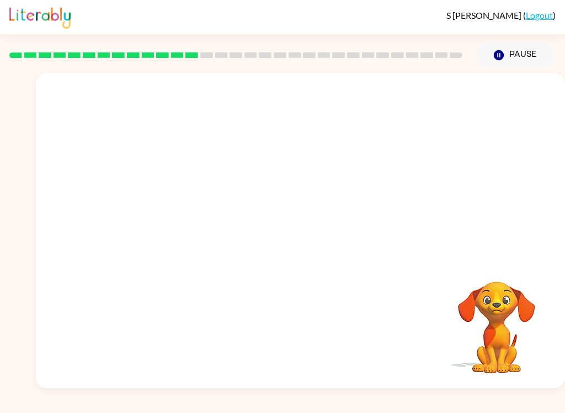
click at [542, 12] on link "Logout" at bounding box center [539, 15] width 27 height 10
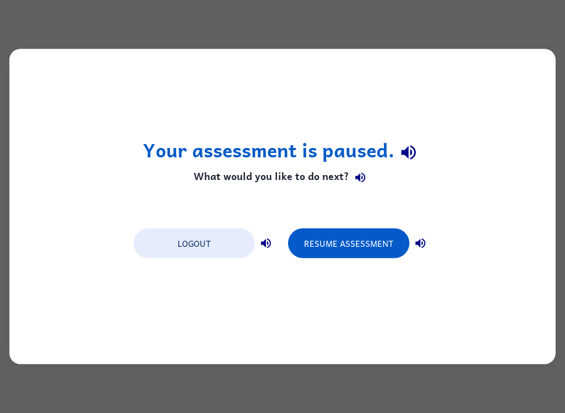
click at [536, 17] on div "Your assessment is paused. What would you like to do next? Logout Resume Assess…" at bounding box center [282, 206] width 565 height 413
click at [370, 242] on button "Resume Assessment" at bounding box center [348, 243] width 121 height 30
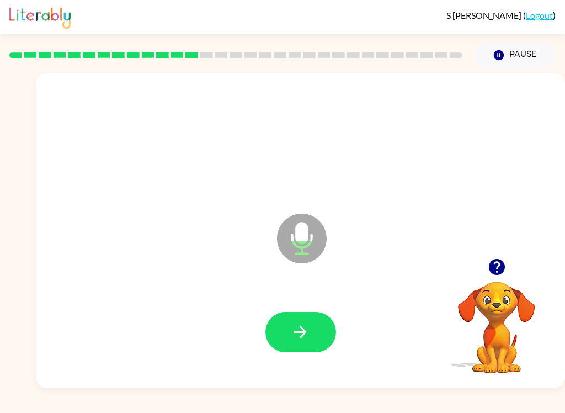
click at [306, 332] on icon "button" at bounding box center [300, 332] width 13 height 13
click at [279, 321] on button "button" at bounding box center [300, 332] width 71 height 40
click at [498, 263] on icon "button" at bounding box center [496, 266] width 19 height 19
click at [302, 329] on icon "button" at bounding box center [300, 332] width 13 height 13
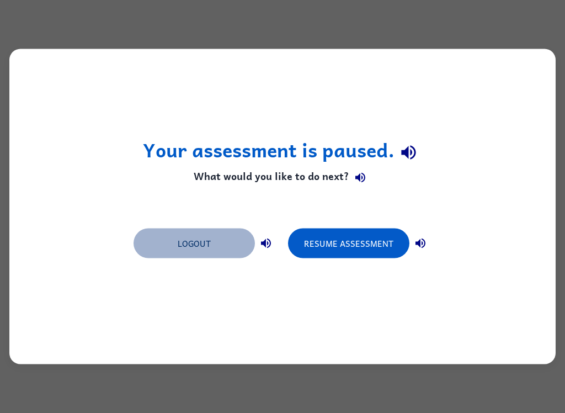
click at [178, 248] on button "Logout" at bounding box center [194, 243] width 121 height 30
